Goal: Navigation & Orientation: Find specific page/section

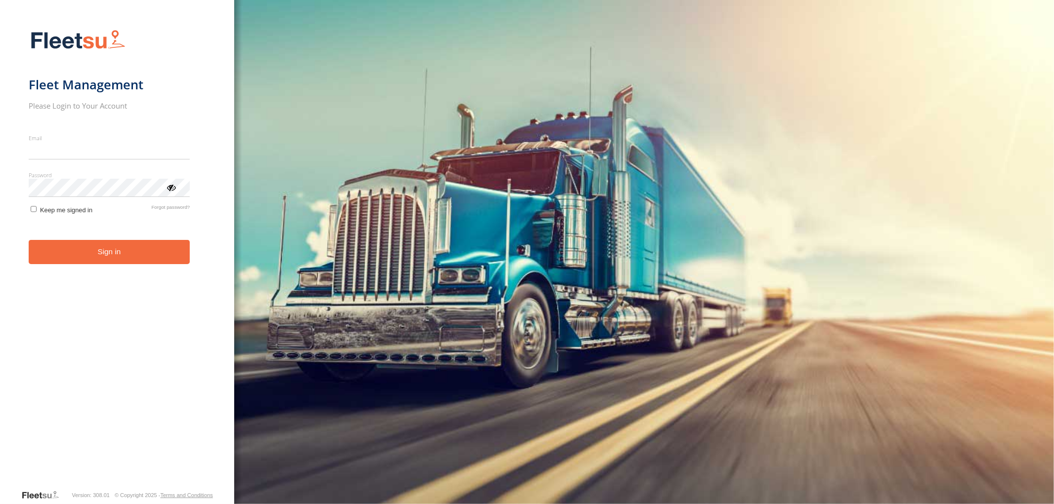
type input "**********"
click at [109, 262] on button "Sign in" at bounding box center [110, 252] width 162 height 24
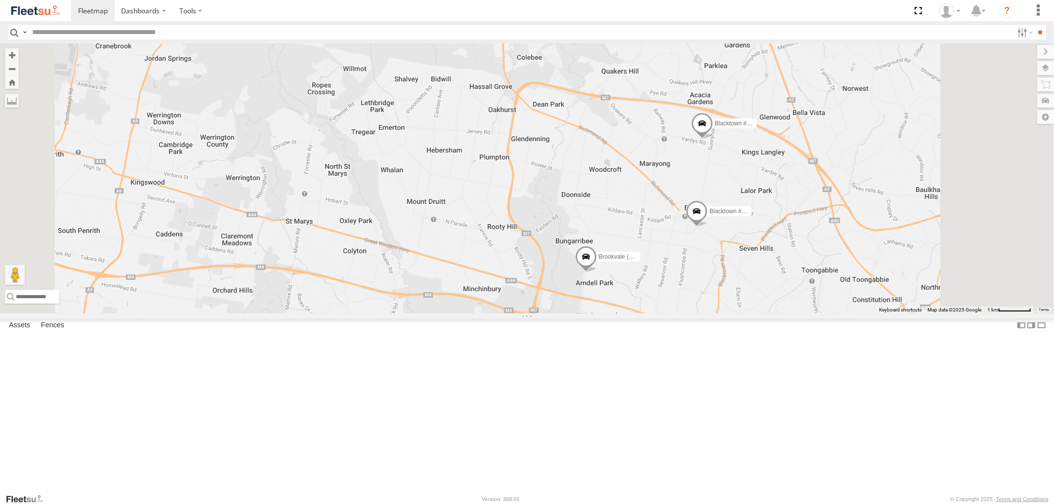
drag, startPoint x: 841, startPoint y: 287, endPoint x: 784, endPoint y: 315, distance: 64.1
click at [786, 312] on div "Brookvale (T10 - [PERSON_NAME]) Rural (T08 - [PERSON_NAME]) Revesby (T07 - [PER…" at bounding box center [527, 178] width 1054 height 270
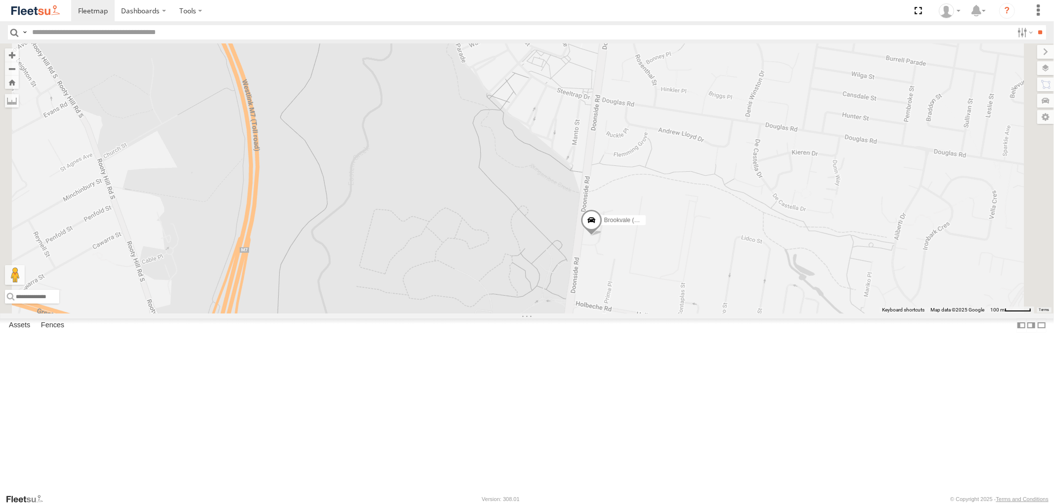
drag, startPoint x: 709, startPoint y: 353, endPoint x: 720, endPoint y: 228, distance: 125.5
click at [720, 228] on div "Brookvale (T10 - [PERSON_NAME]) Rural (T08 - [PERSON_NAME]) Revesby (T07 - [PER…" at bounding box center [527, 178] width 1054 height 270
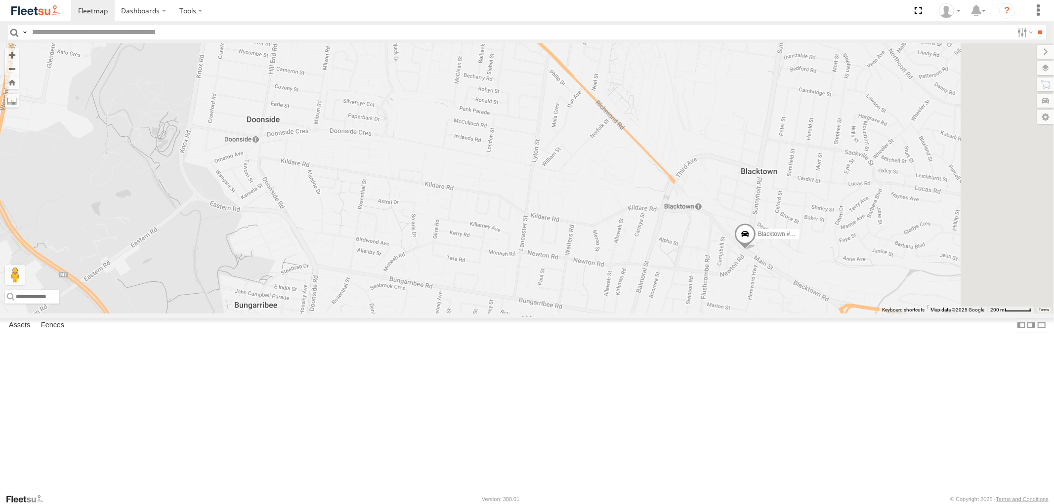
drag, startPoint x: 798, startPoint y: 204, endPoint x: 510, endPoint y: 406, distance: 352.1
click at [510, 313] on div "Brookvale (T10 - [PERSON_NAME]) Rural (T08 - [PERSON_NAME]) Revesby (T07 - [PER…" at bounding box center [527, 178] width 1054 height 270
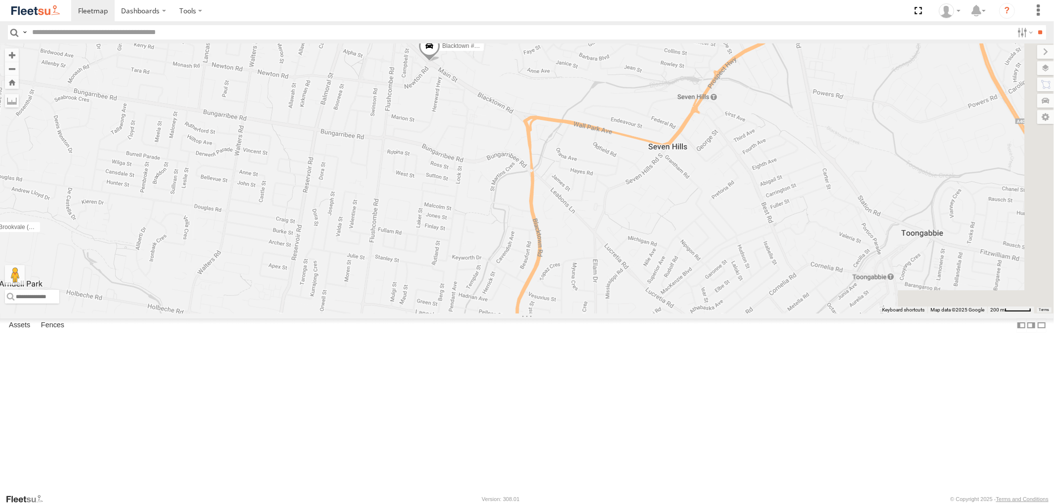
drag, startPoint x: 768, startPoint y: 257, endPoint x: 509, endPoint y: 125, distance: 290.3
click at [509, 125] on div "Brookvale (T10 - [PERSON_NAME]) Rural (T08 - [PERSON_NAME]) Revesby (T07 - [PER…" at bounding box center [527, 178] width 1054 height 270
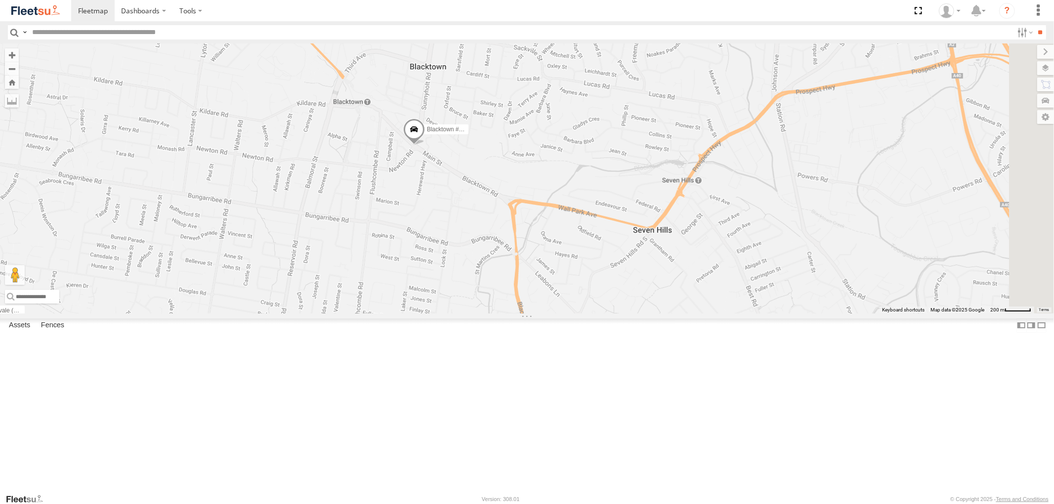
drag, startPoint x: 530, startPoint y: 203, endPoint x: 515, endPoint y: 284, distance: 82.9
click at [515, 284] on div "Brookvale (T10 - [PERSON_NAME]) Rural (T08 - [PERSON_NAME]) Revesby (T07 - [PER…" at bounding box center [527, 178] width 1054 height 270
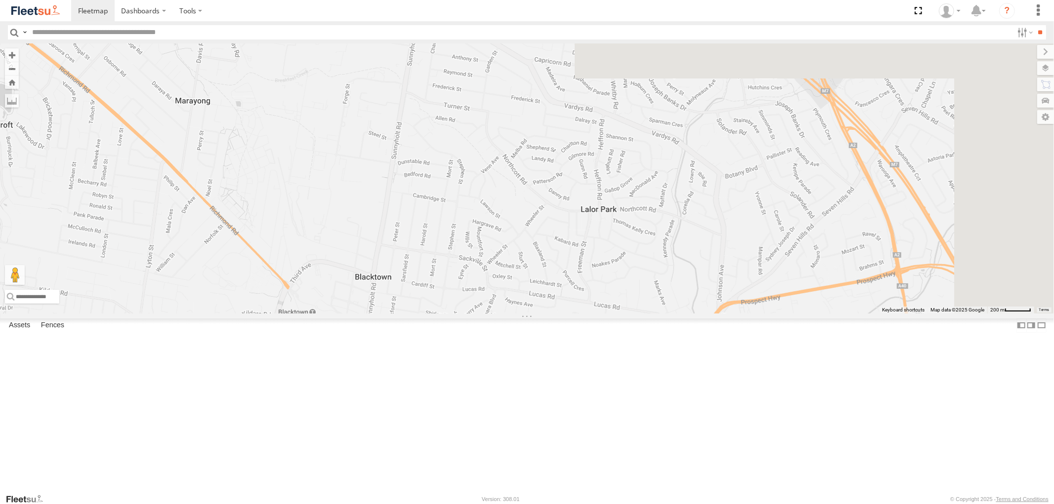
drag, startPoint x: 671, startPoint y: 186, endPoint x: 614, endPoint y: 403, distance: 224.2
click at [614, 313] on div "Brookvale (T10 - [PERSON_NAME]) Rural (T08 - [PERSON_NAME]) Revesby (T07 - [PER…" at bounding box center [527, 178] width 1054 height 270
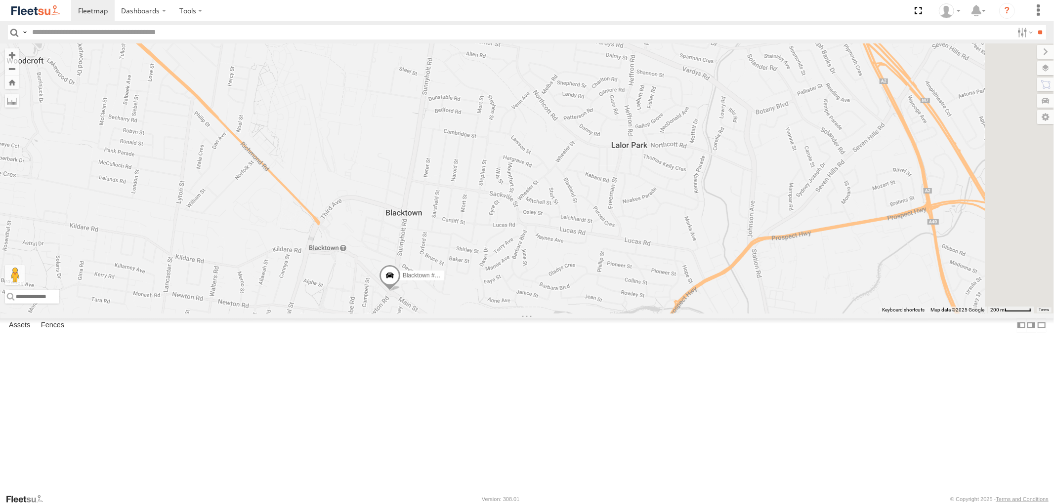
drag, startPoint x: 500, startPoint y: 285, endPoint x: 531, endPoint y: 220, distance: 71.2
click at [531, 220] on div "Brookvale (T10 - [PERSON_NAME]) Rural (T08 - [PERSON_NAME]) Revesby (T07 - [PER…" at bounding box center [527, 178] width 1054 height 270
